Goal: Obtain resource: Download file/media

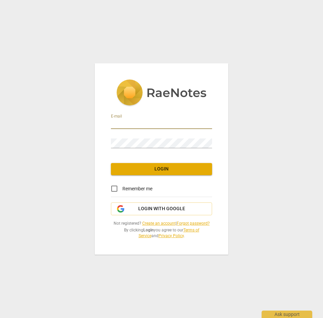
click at [163, 126] on input "email" at bounding box center [161, 124] width 101 height 10
type input "[PERSON_NAME][EMAIL_ADDRESS][DOMAIN_NAME]"
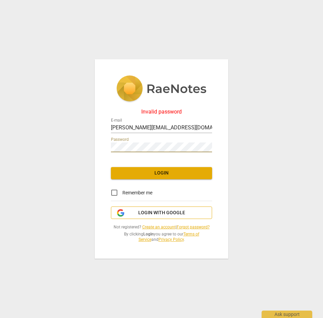
click at [165, 217] on button "Login with Google" at bounding box center [161, 213] width 101 height 13
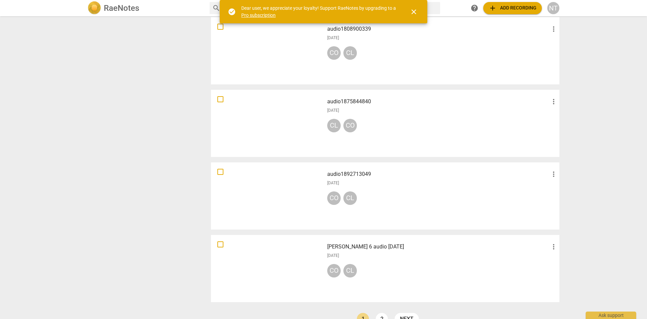
scroll to position [408, 0]
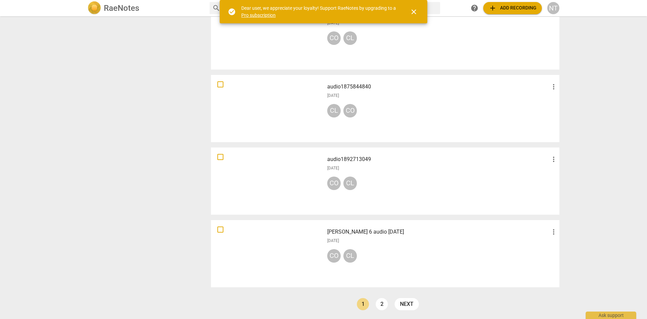
click at [323, 227] on div "[PERSON_NAME] 6 audio [DATE] more_vert [DATE] CO CL" at bounding box center [442, 253] width 241 height 62
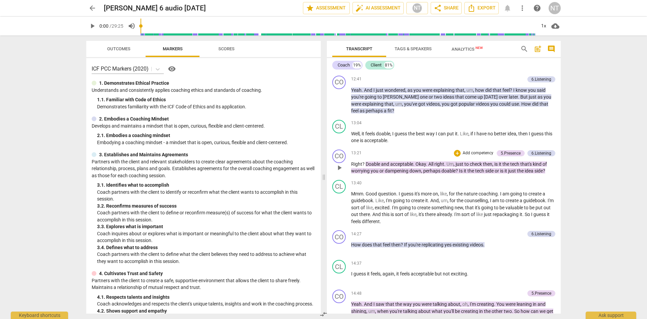
scroll to position [1147, 0]
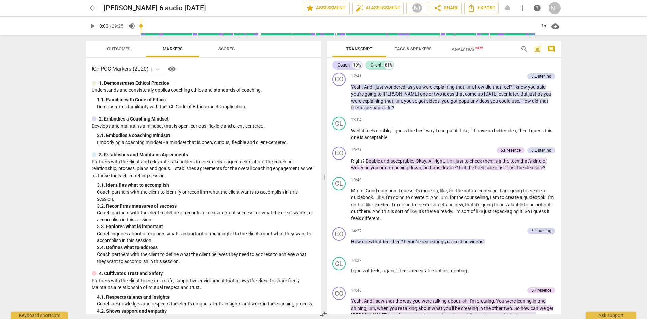
click at [323, 49] on span "search" at bounding box center [525, 49] width 8 height 8
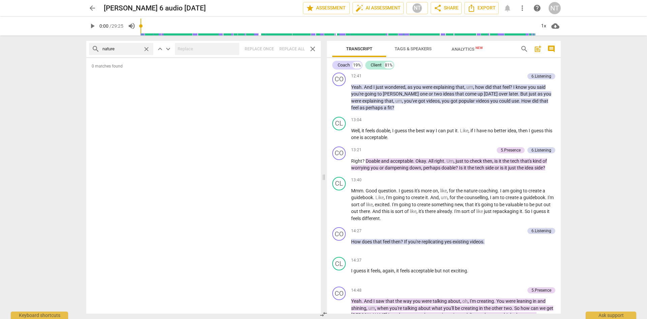
type input "nature"
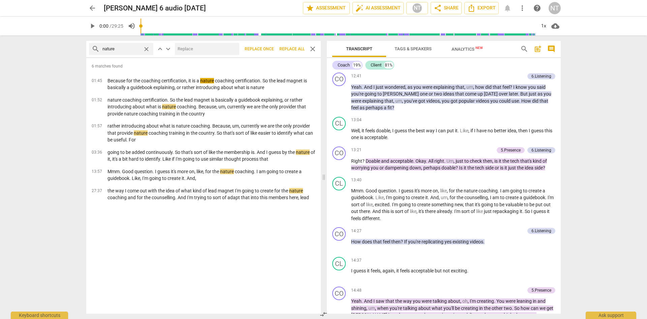
click at [323, 150] on div "arrow_back Ellen 6 audio Dec 13 2023 edit star Assessment auto_fix_high AI Asse…" at bounding box center [323, 159] width 647 height 319
click at [323, 6] on span "Export" at bounding box center [482, 8] width 28 height 8
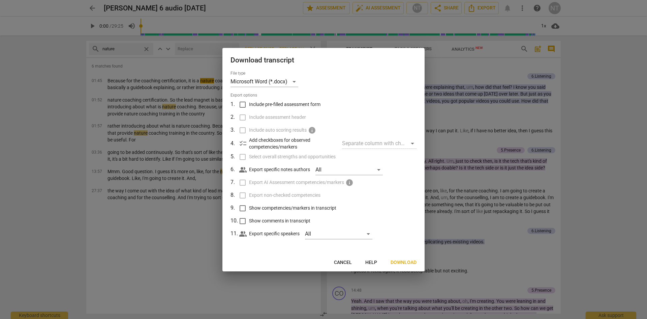
click at [323, 262] on span "Download" at bounding box center [404, 262] width 26 height 7
